Goal: Navigation & Orientation: Find specific page/section

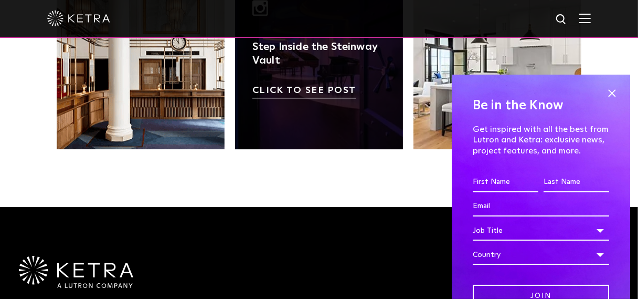
scroll to position [2098, 0]
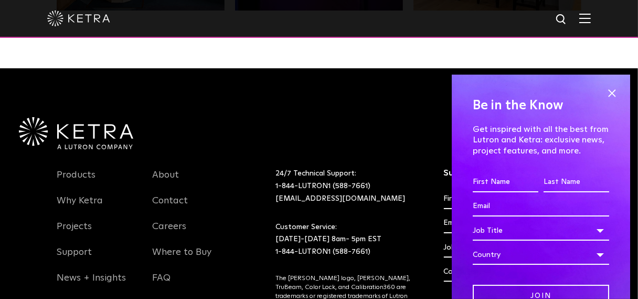
click at [588, 26] on div at bounding box center [319, 18] width 544 height 37
click at [591, 20] on img at bounding box center [585, 18] width 12 height 10
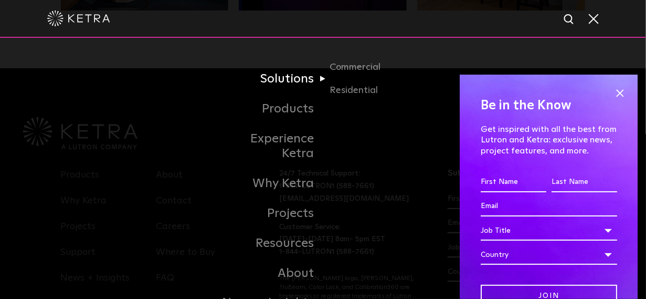
click at [285, 79] on link "Solutions" at bounding box center [270, 79] width 108 height 30
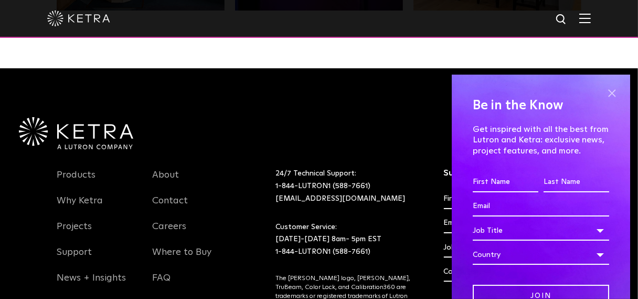
click at [605, 89] on span at bounding box center [612, 93] width 16 height 16
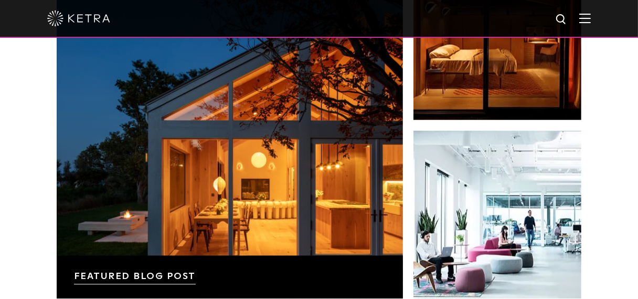
scroll to position [1539, 0]
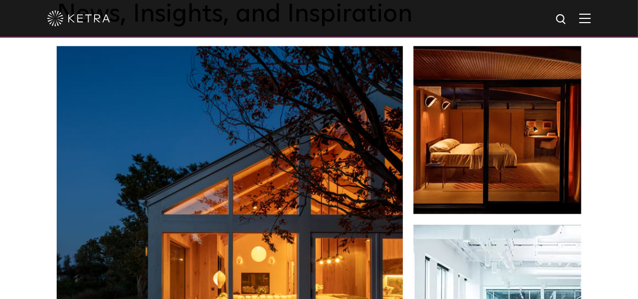
click at [601, 18] on div at bounding box center [319, 19] width 638 height 38
click at [591, 16] on img at bounding box center [585, 18] width 12 height 10
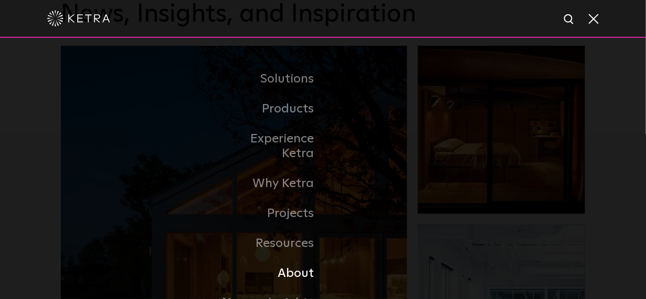
click at [287, 259] on link "About" at bounding box center [270, 273] width 108 height 30
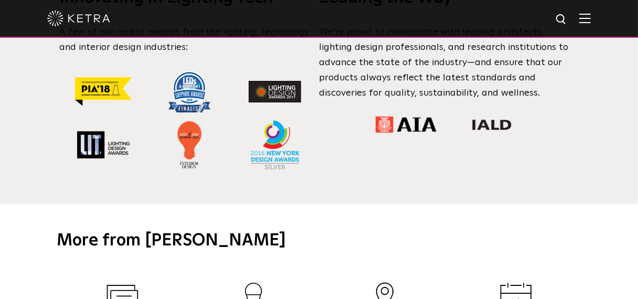
scroll to position [979, 0]
